Goal: Task Accomplishment & Management: Manage account settings

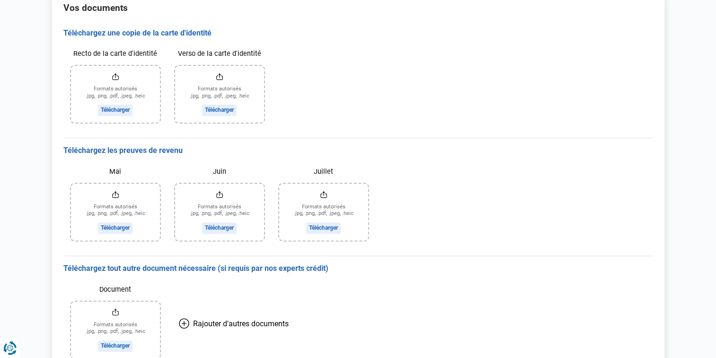
scroll to position [167, 0]
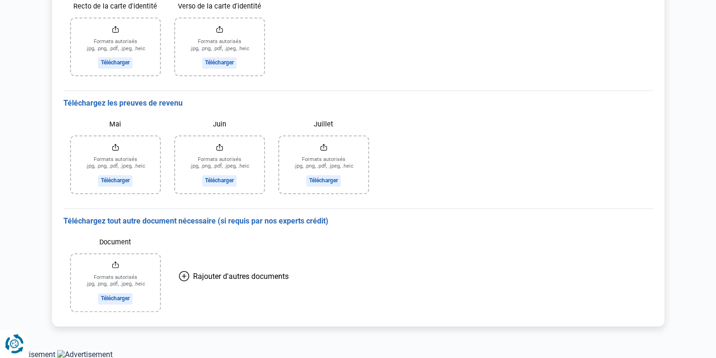
click at [19, 348] on icon "Renew consent" at bounding box center [17, 349] width 12 height 7
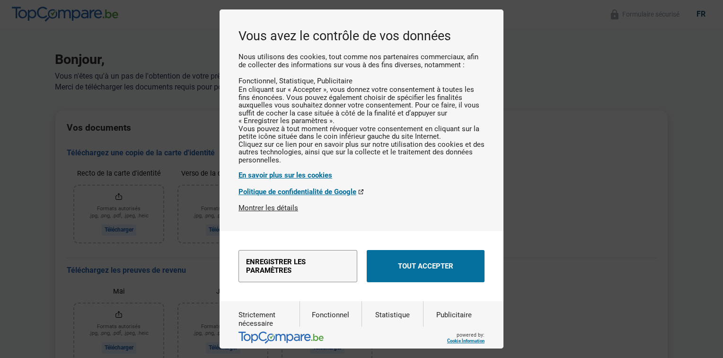
click at [297, 212] on button "Montrer les détails" at bounding box center [268, 207] width 60 height 9
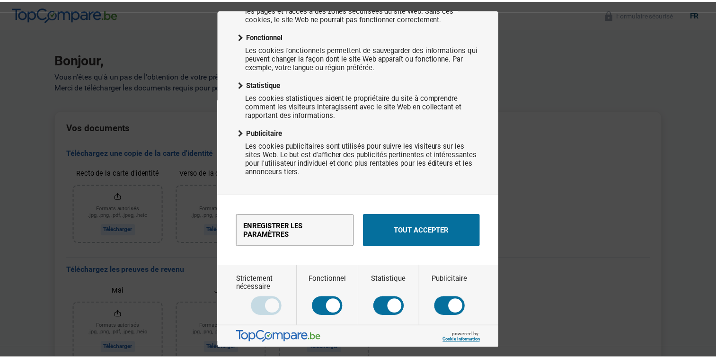
scroll to position [302, 0]
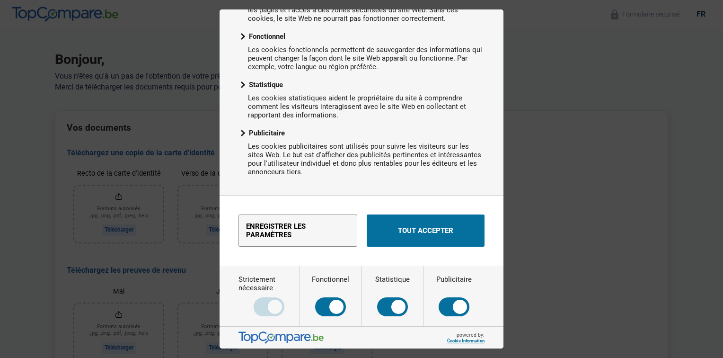
click at [329, 305] on input "Fonctionnel" at bounding box center [330, 296] width 37 height 42
checkbox input "true"
click at [392, 301] on input "Statistique" at bounding box center [392, 296] width 35 height 42
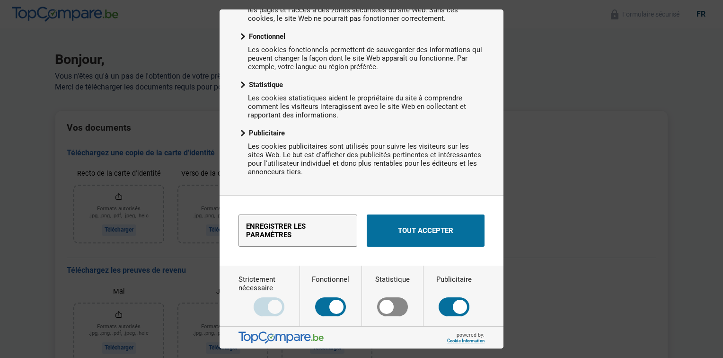
checkbox input "true"
click at [452, 309] on input "Publicitaire" at bounding box center [453, 296] width 35 height 42
checkbox input "true"
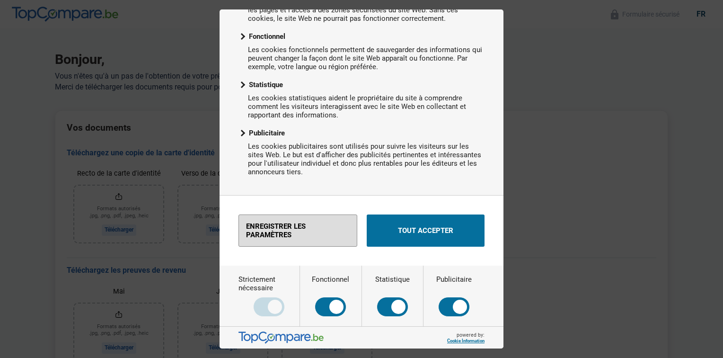
click at [314, 245] on button "Enregistrer les paramètres" at bounding box center [297, 230] width 119 height 32
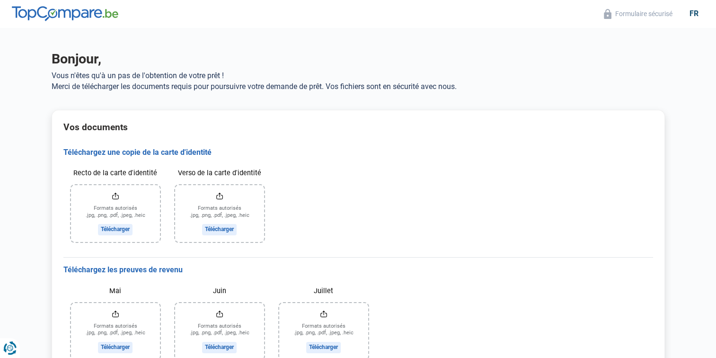
scroll to position [0, 0]
